Goal: Information Seeking & Learning: Learn about a topic

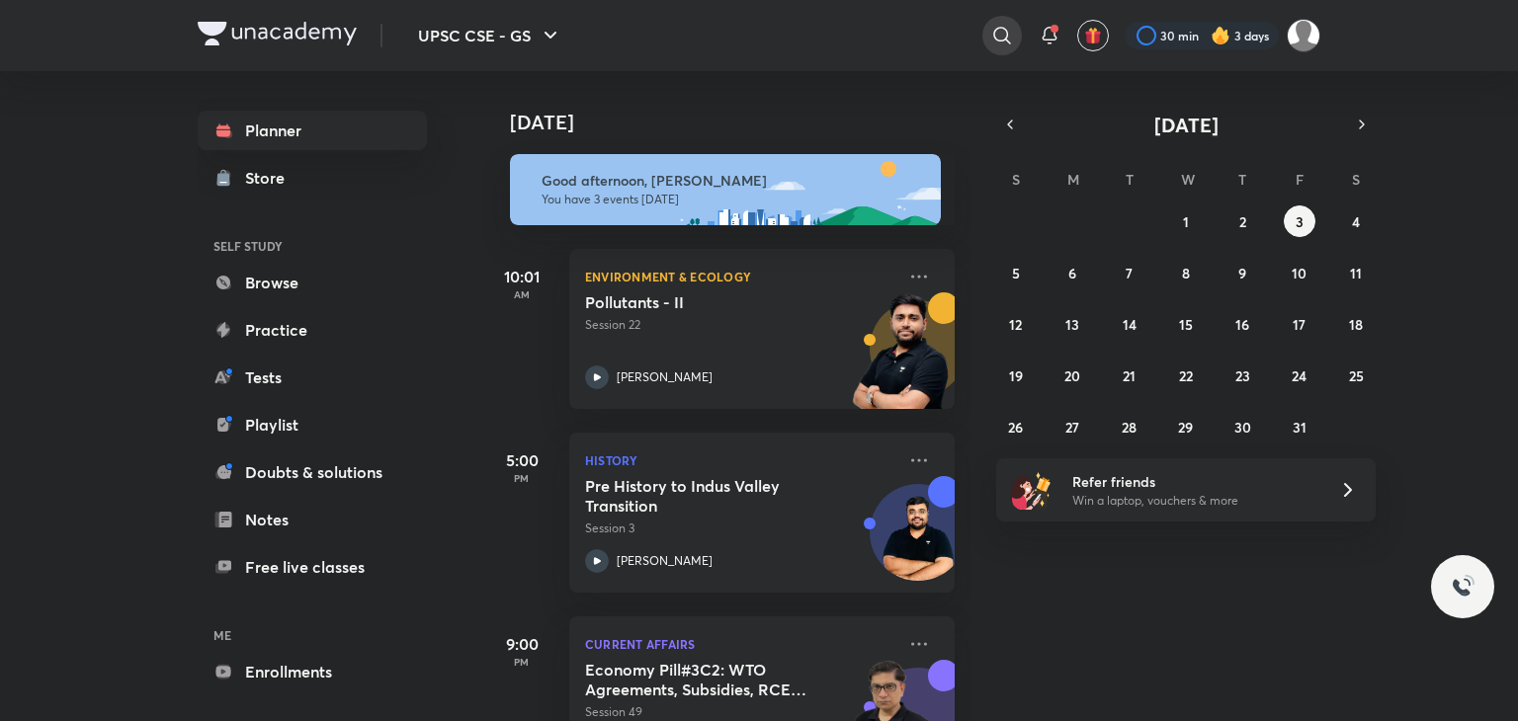
click at [995, 24] on icon at bounding box center [1002, 36] width 24 height 24
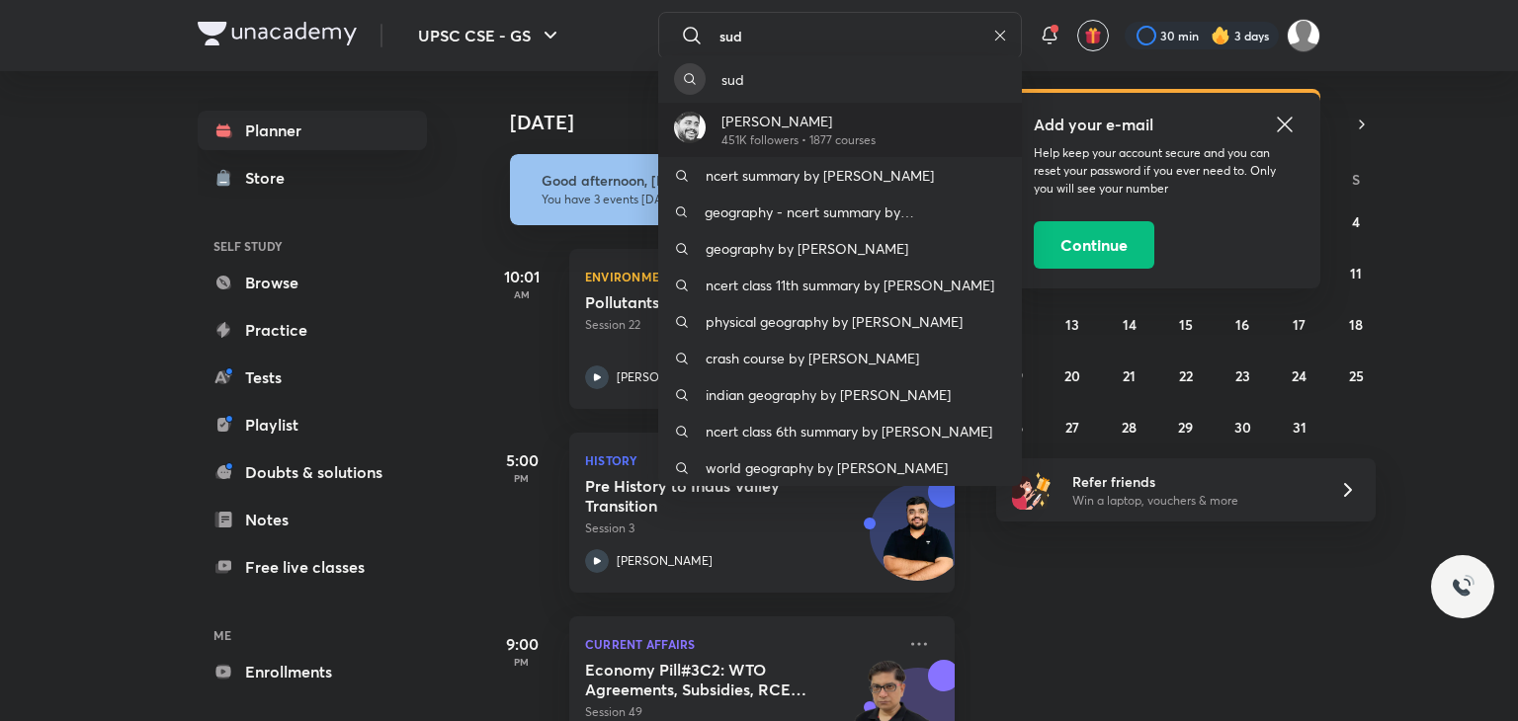
type input "sud"
click at [806, 127] on p "Sudarshan Gurjar" at bounding box center [798, 121] width 154 height 21
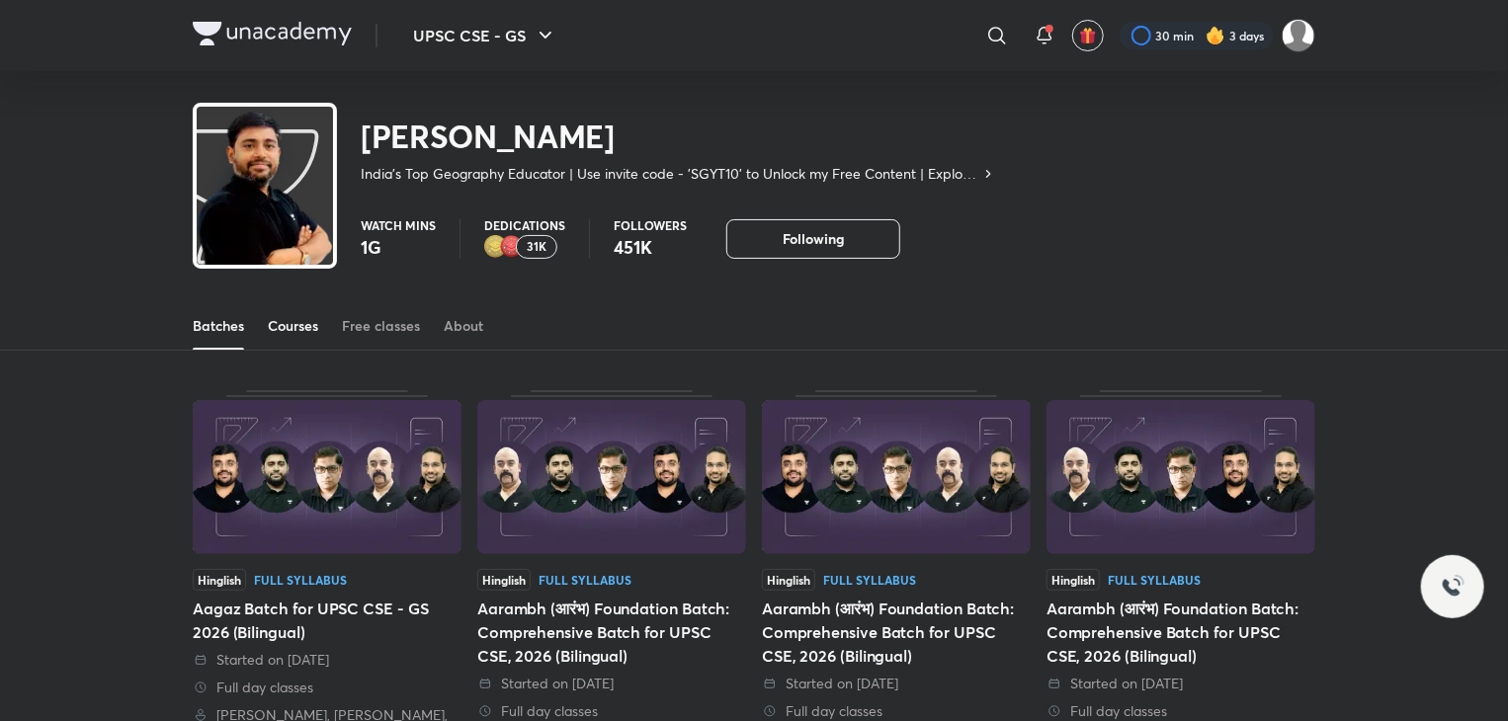
click at [304, 313] on link "Courses" at bounding box center [293, 325] width 50 height 47
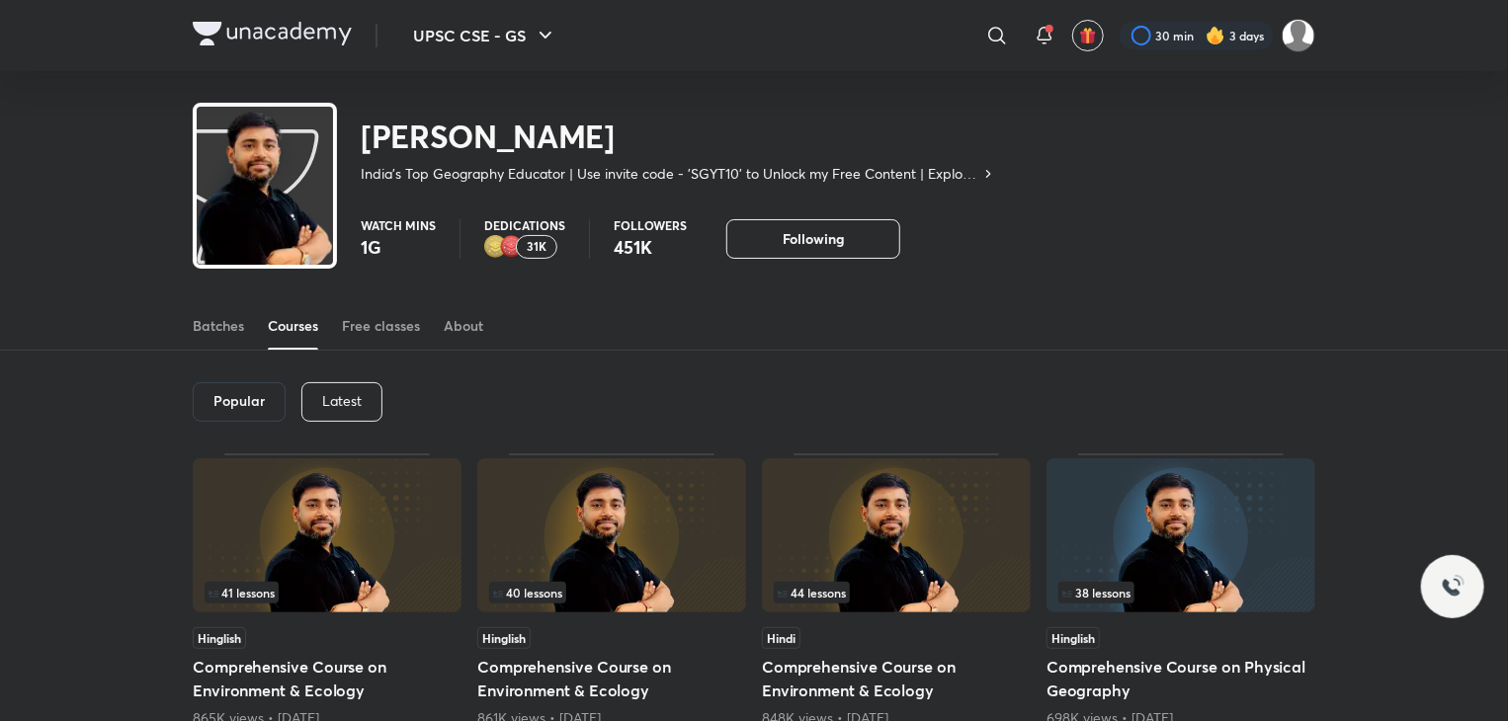
click at [336, 396] on p "Latest" at bounding box center [342, 401] width 40 height 16
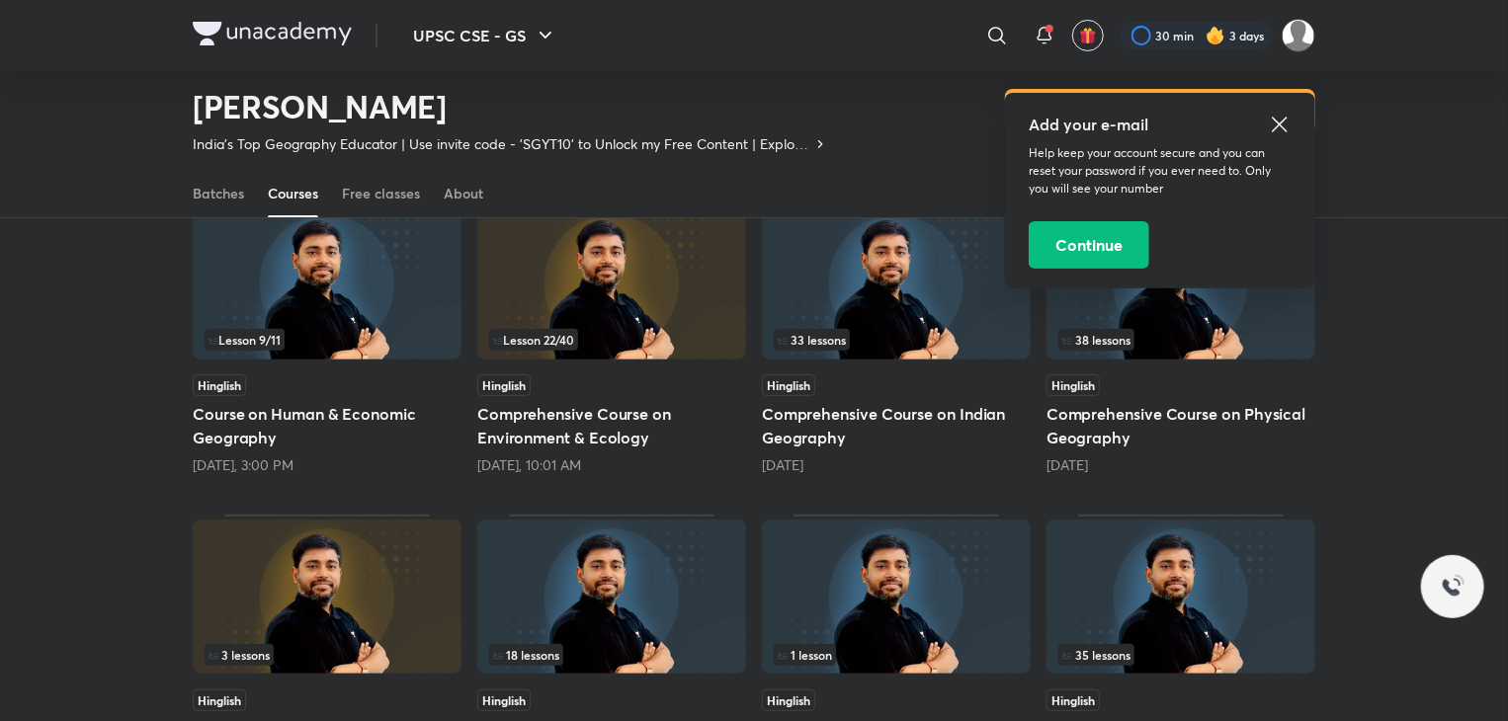
scroll to position [143, 0]
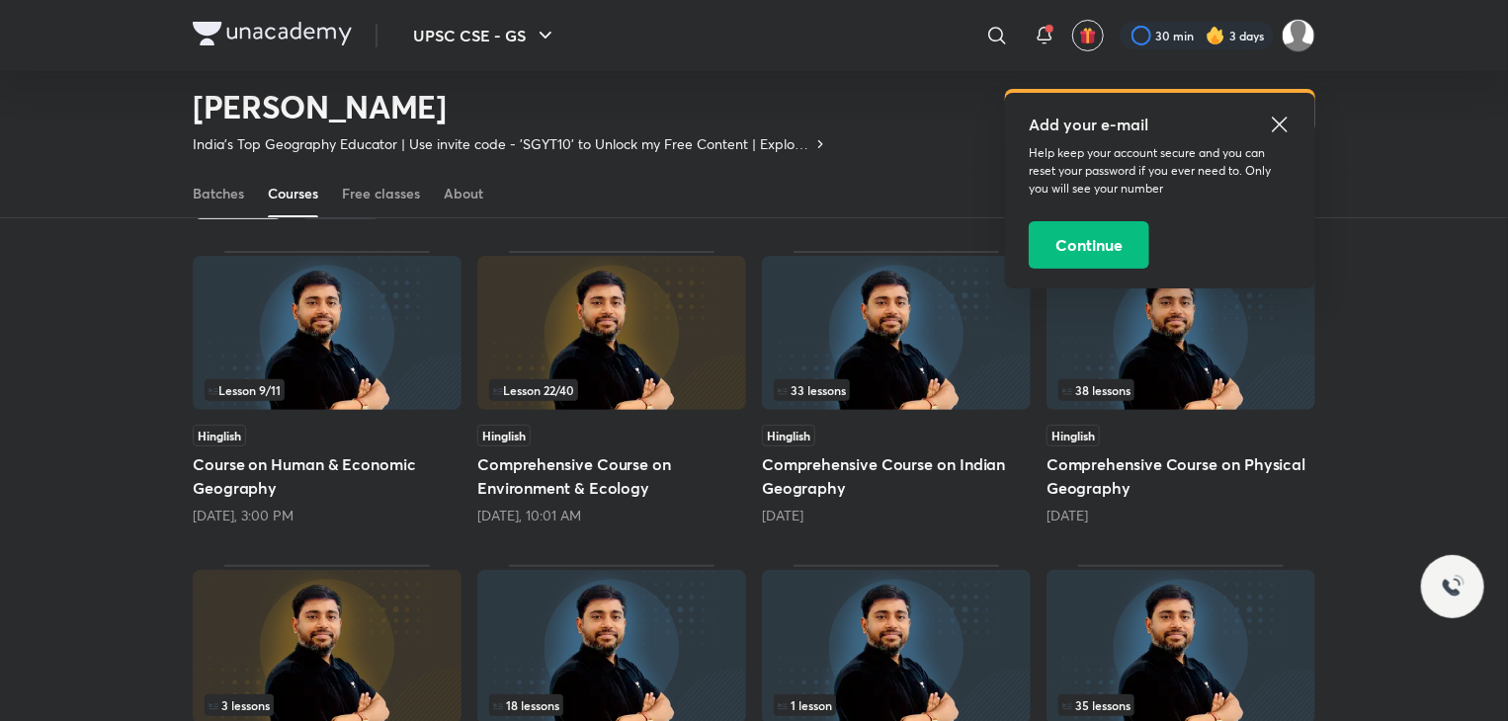
click at [410, 347] on img at bounding box center [327, 333] width 269 height 154
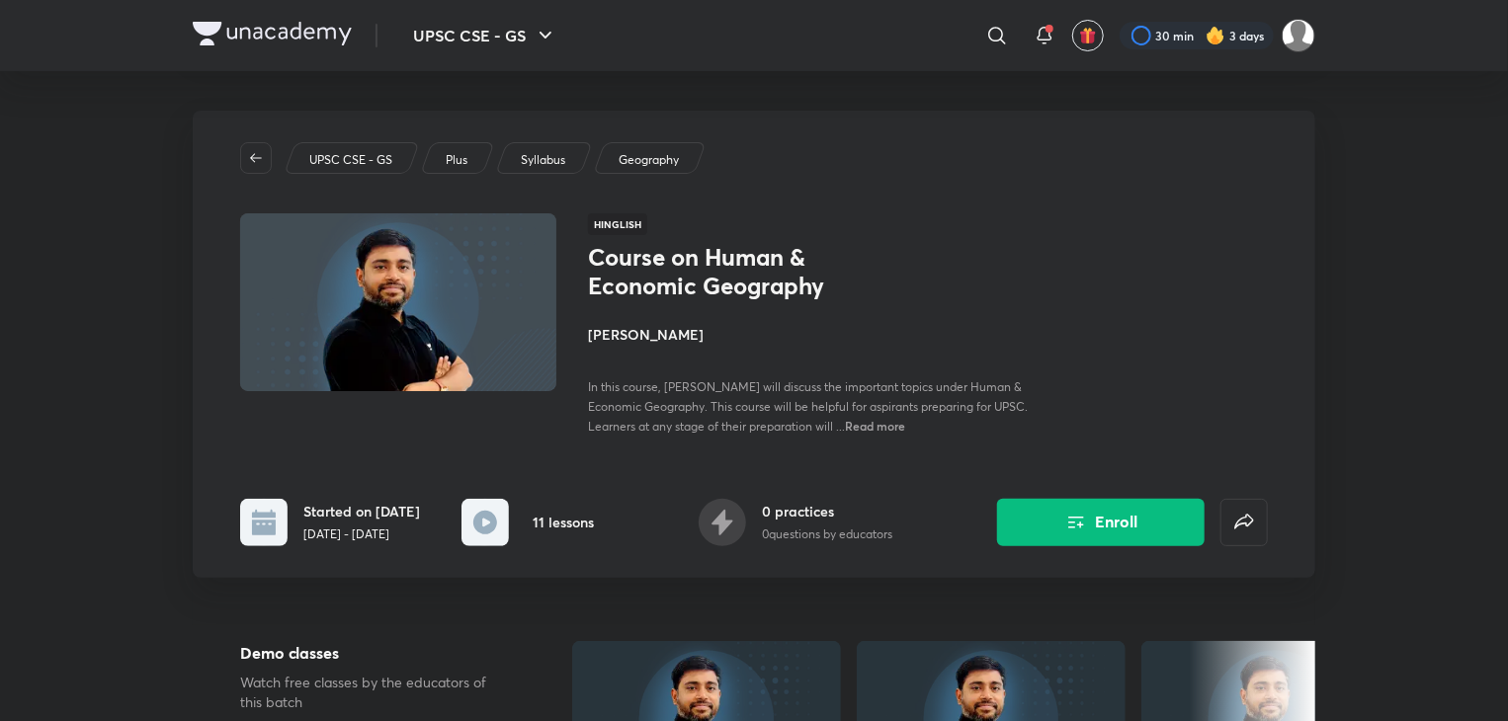
scroll to position [156, 0]
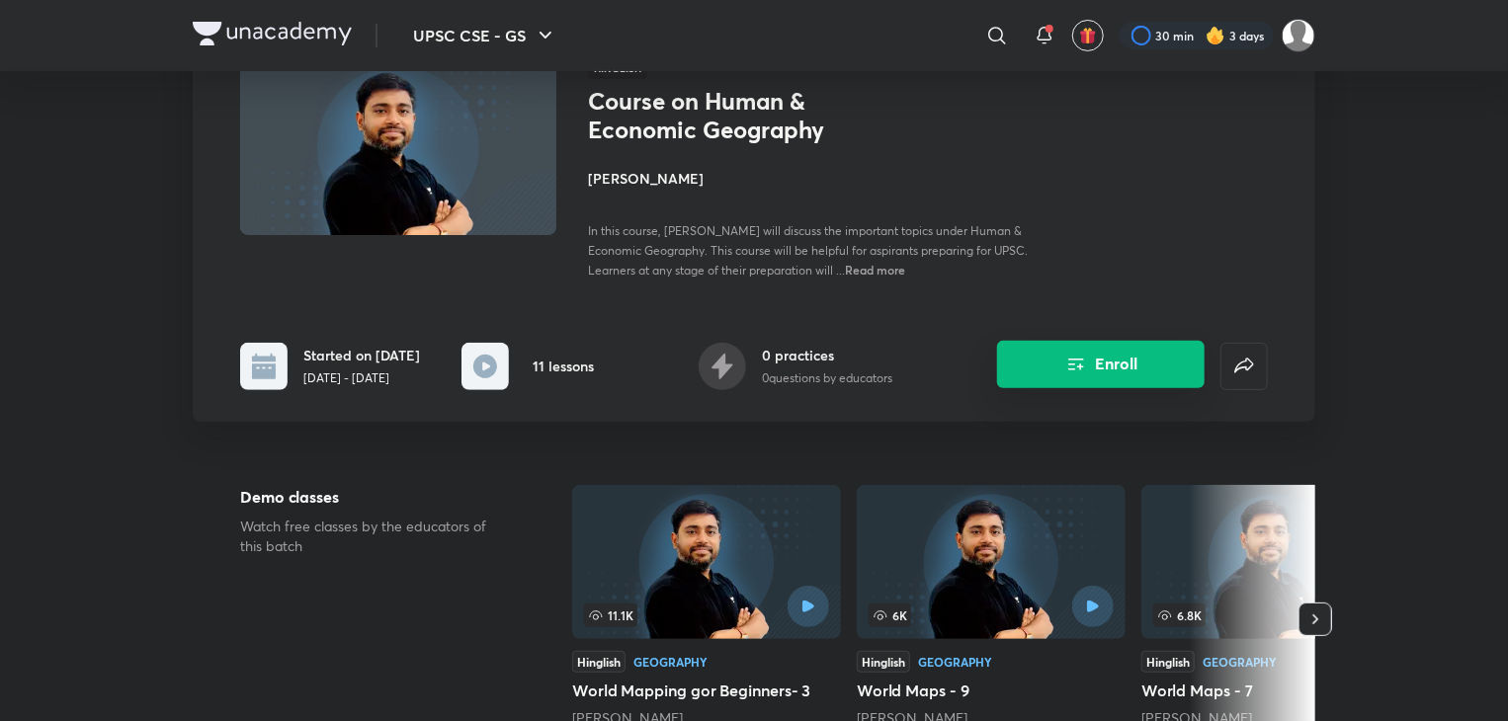
click at [1095, 355] on button "Enroll" at bounding box center [1100, 364] width 207 height 47
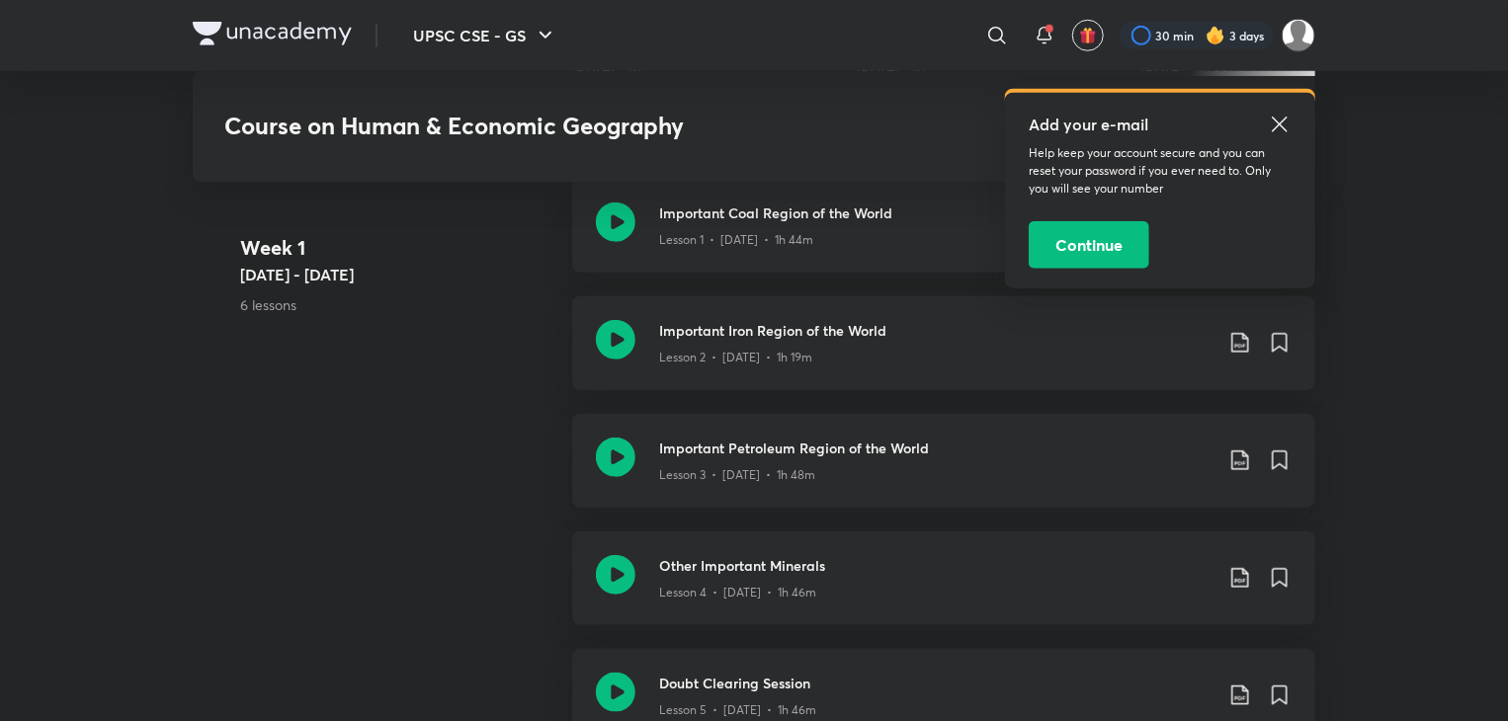
scroll to position [813, 0]
click at [707, 357] on p "Lesson 2 • Sep 23 • 1h 19m" at bounding box center [735, 359] width 153 height 18
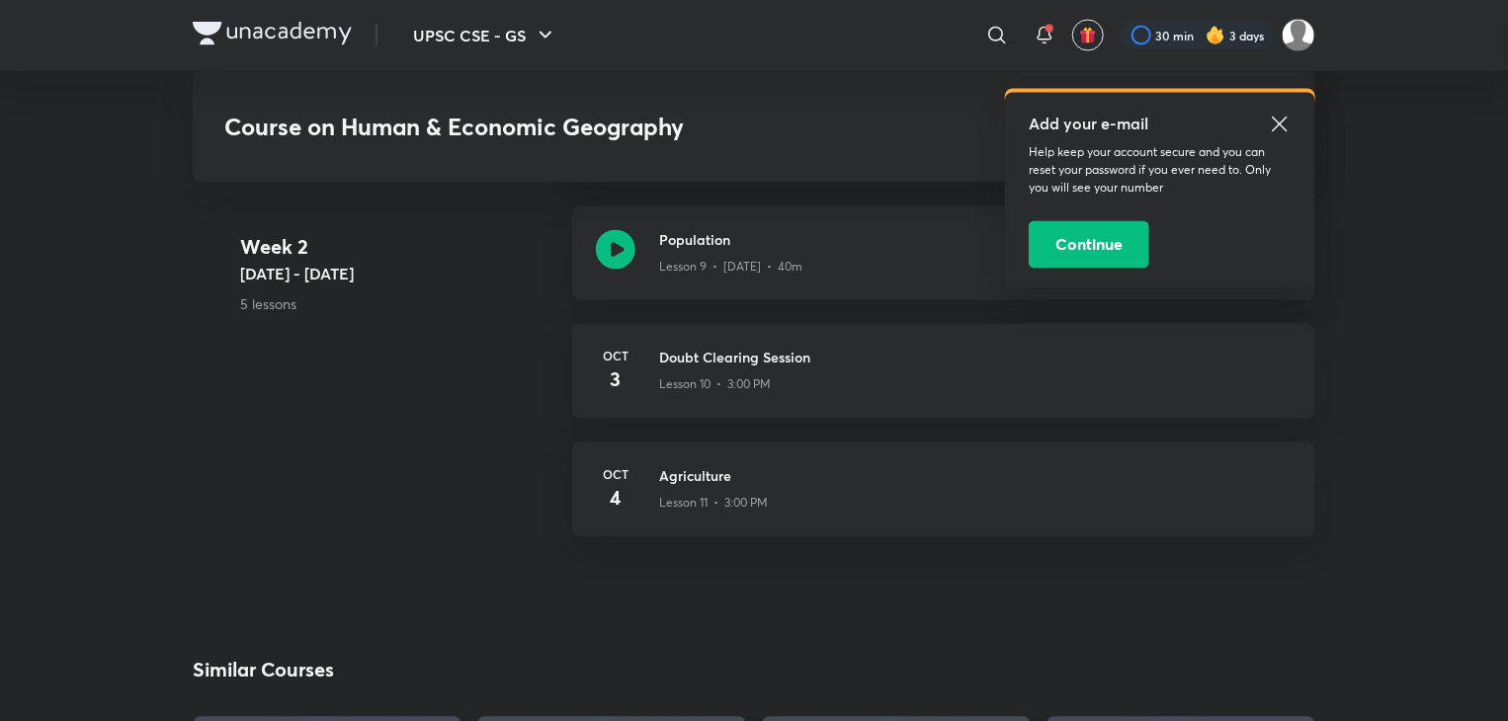
scroll to position [1836, 0]
